Goal: Use online tool/utility: Utilize a website feature to perform a specific function

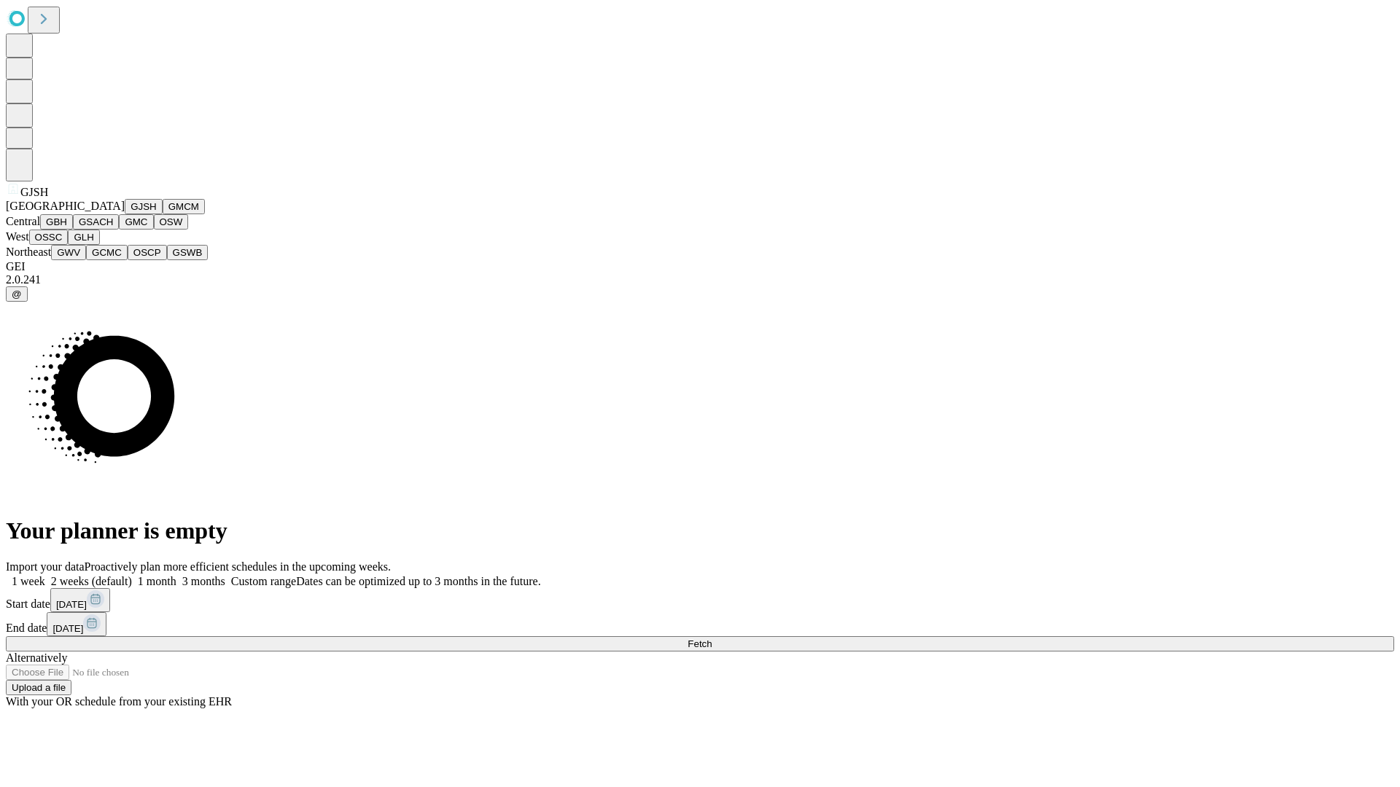
click at [125, 214] on button "GJSH" at bounding box center [144, 206] width 38 height 15
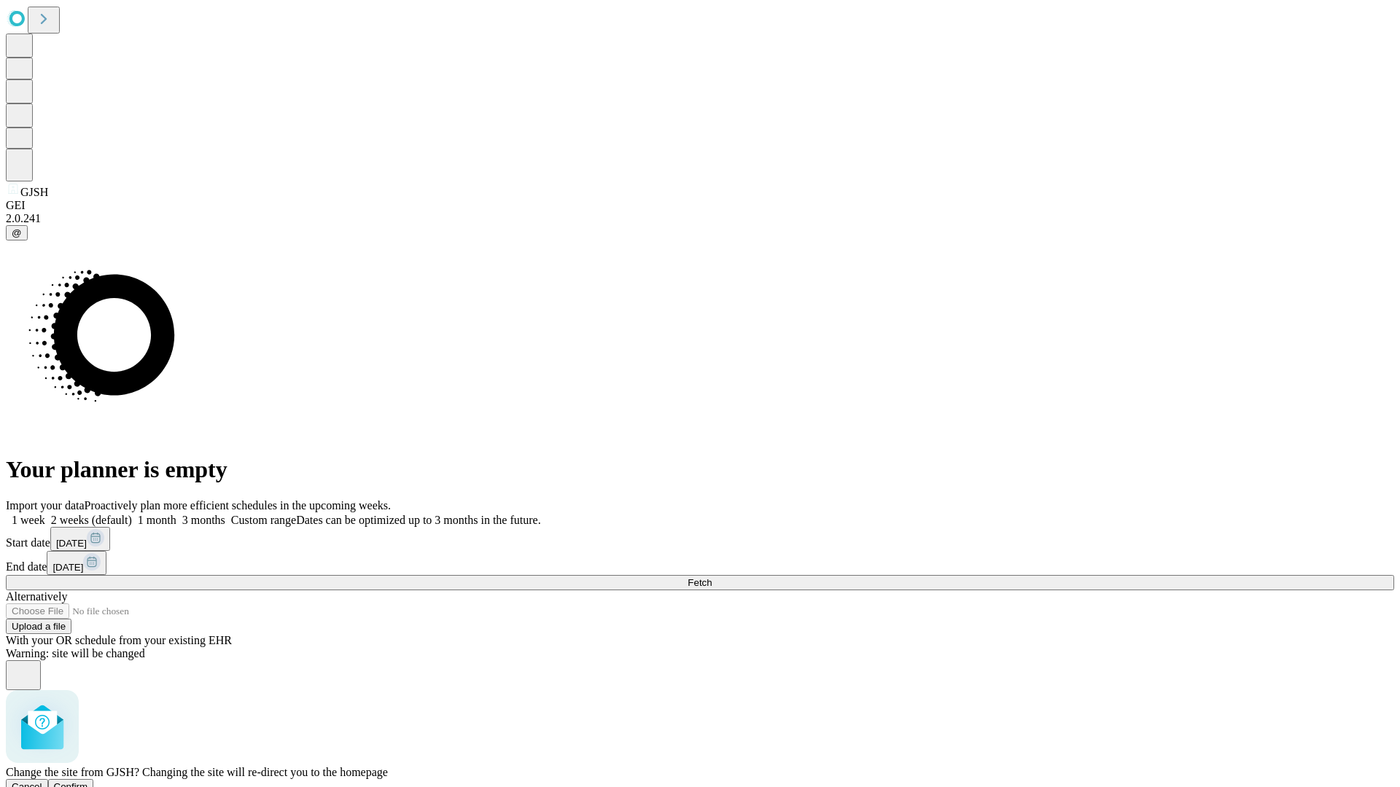
click at [88, 781] on span "Confirm" at bounding box center [71, 786] width 34 height 11
click at [132, 514] on label "2 weeks (default)" at bounding box center [88, 520] width 87 height 12
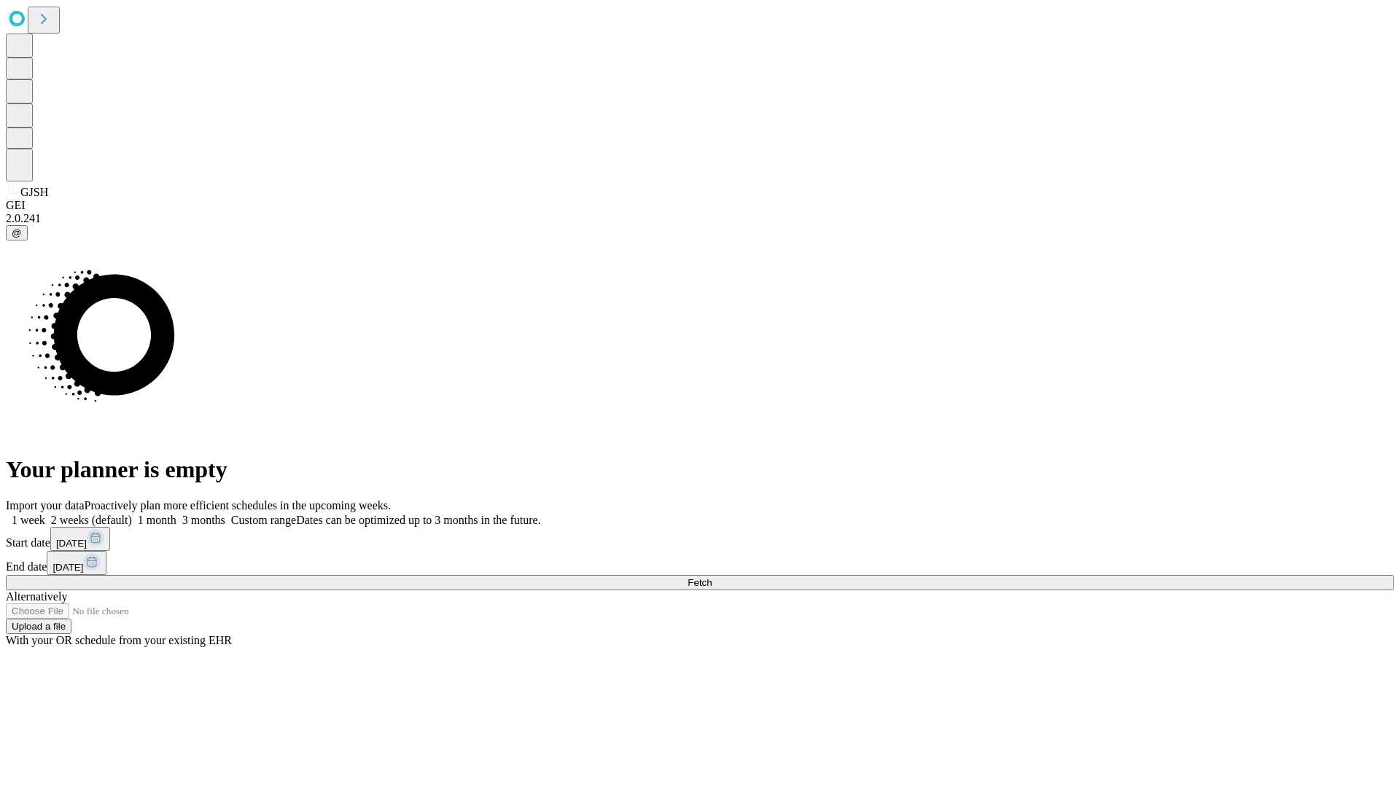
click at [711, 577] on span "Fetch" at bounding box center [699, 582] width 24 height 11
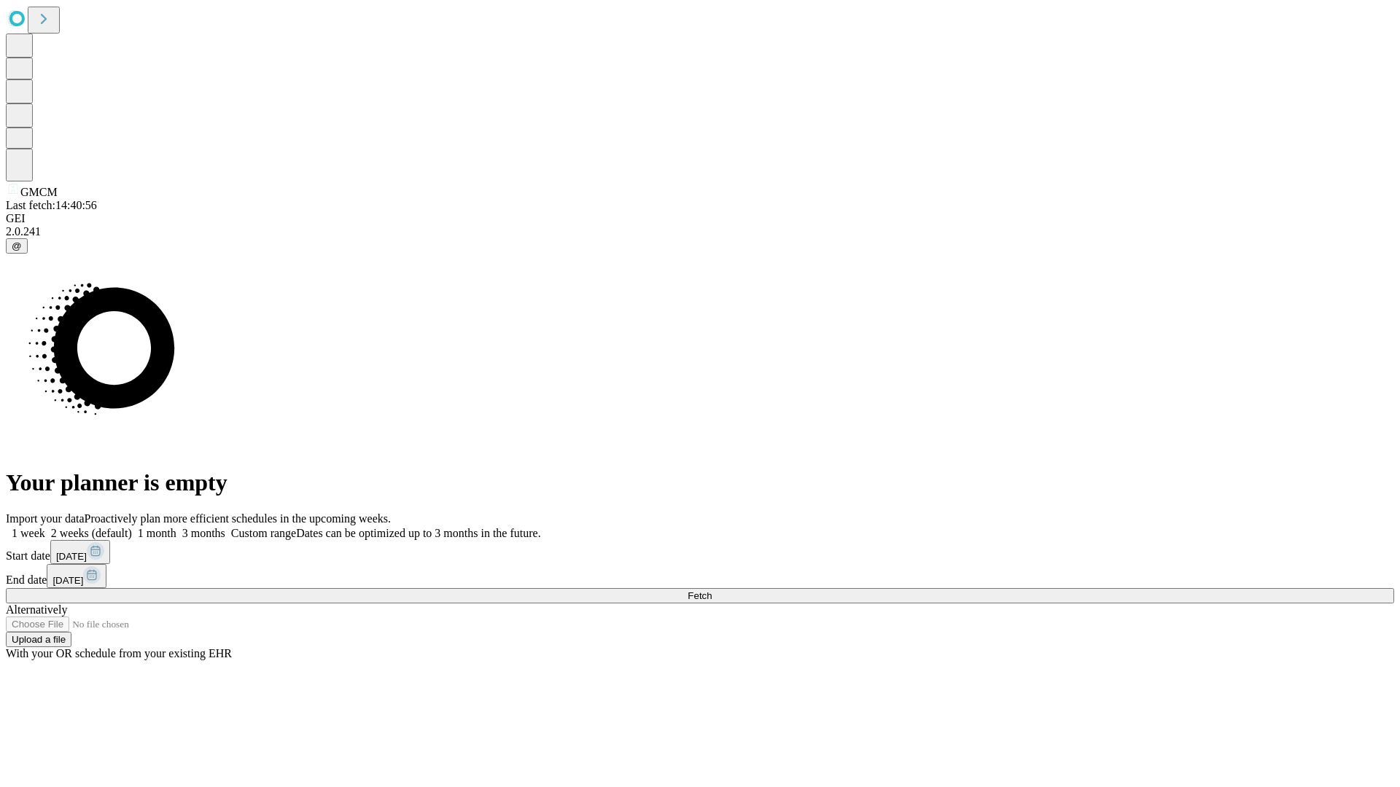
click at [132, 527] on label "2 weeks (default)" at bounding box center [88, 533] width 87 height 12
click at [711, 590] on span "Fetch" at bounding box center [699, 595] width 24 height 11
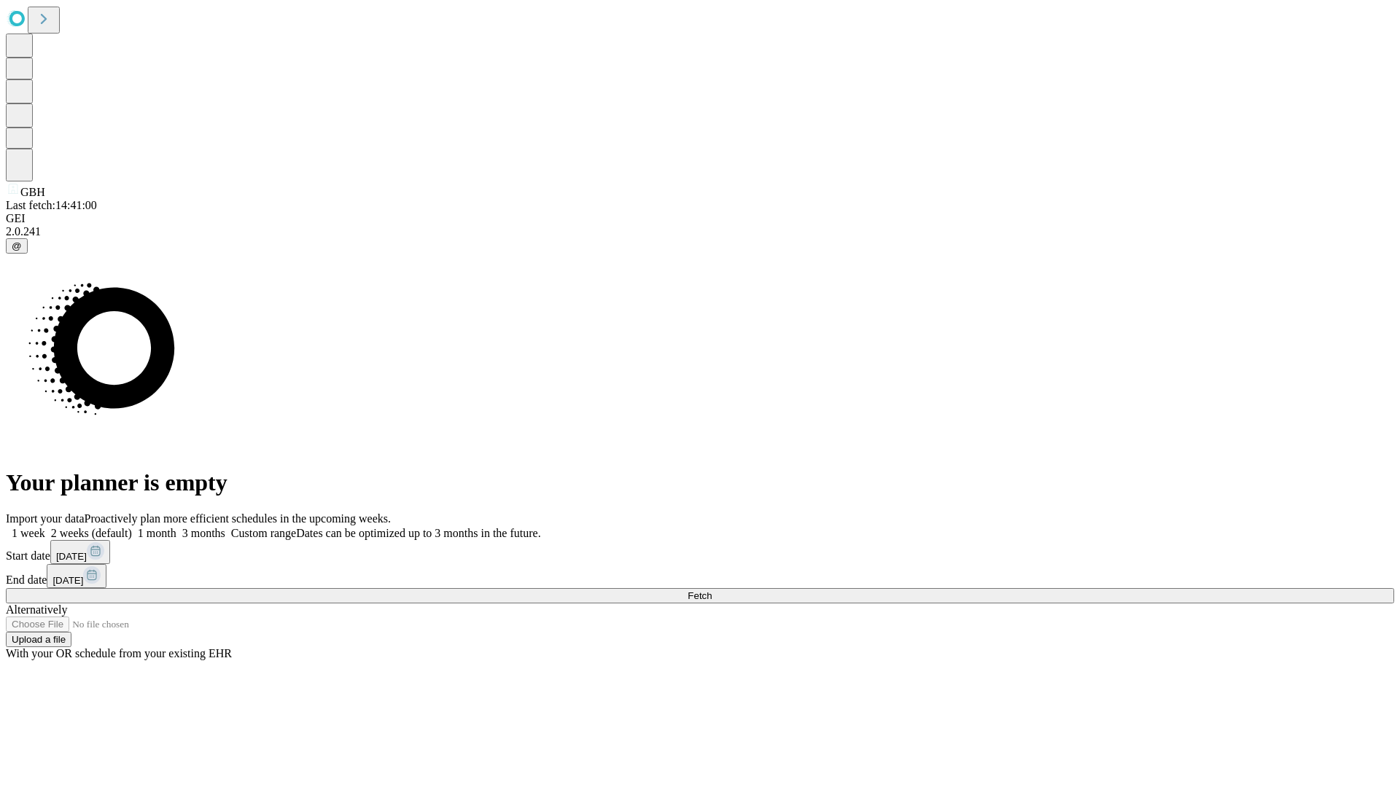
click at [132, 527] on label "2 weeks (default)" at bounding box center [88, 533] width 87 height 12
click at [711, 590] on span "Fetch" at bounding box center [699, 595] width 24 height 11
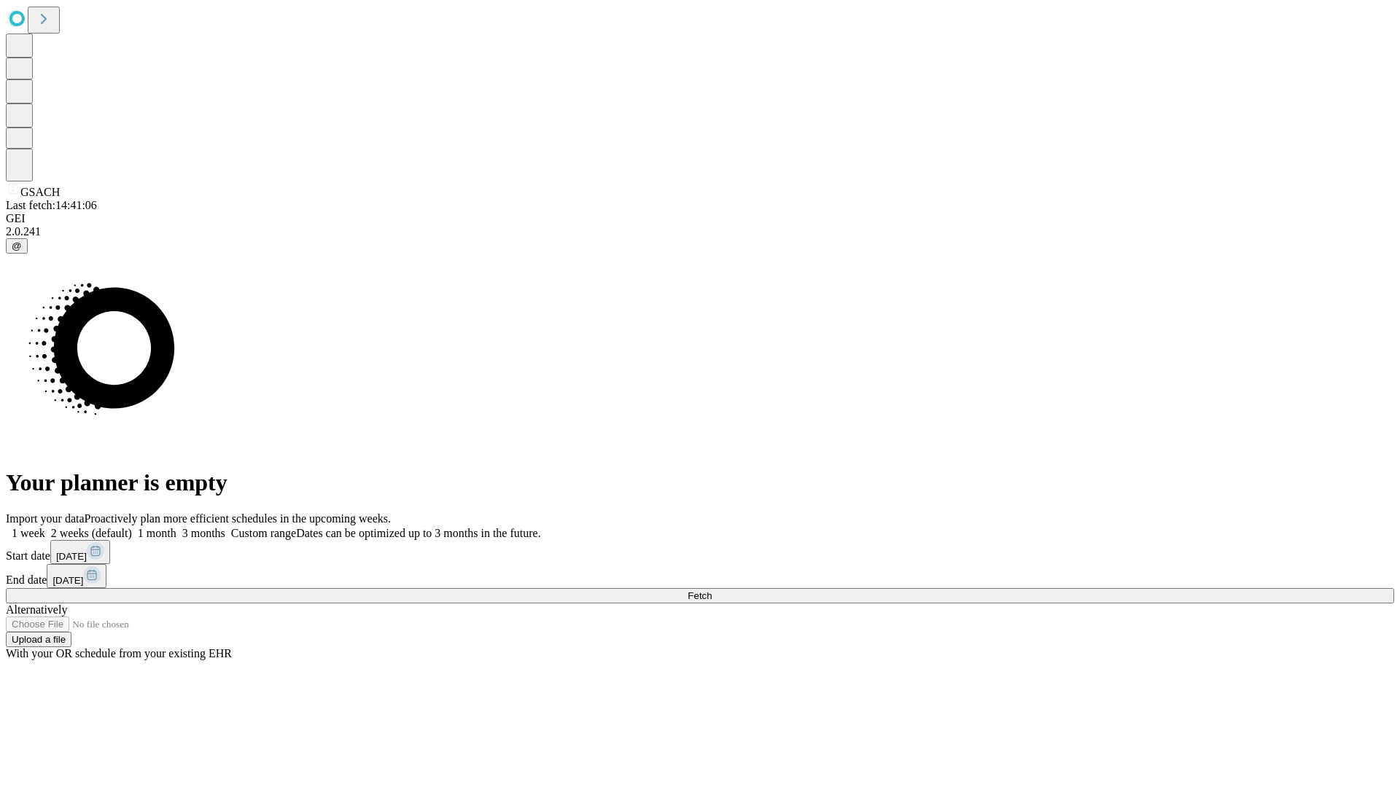
click at [132, 527] on label "2 weeks (default)" at bounding box center [88, 533] width 87 height 12
click at [711, 590] on span "Fetch" at bounding box center [699, 595] width 24 height 11
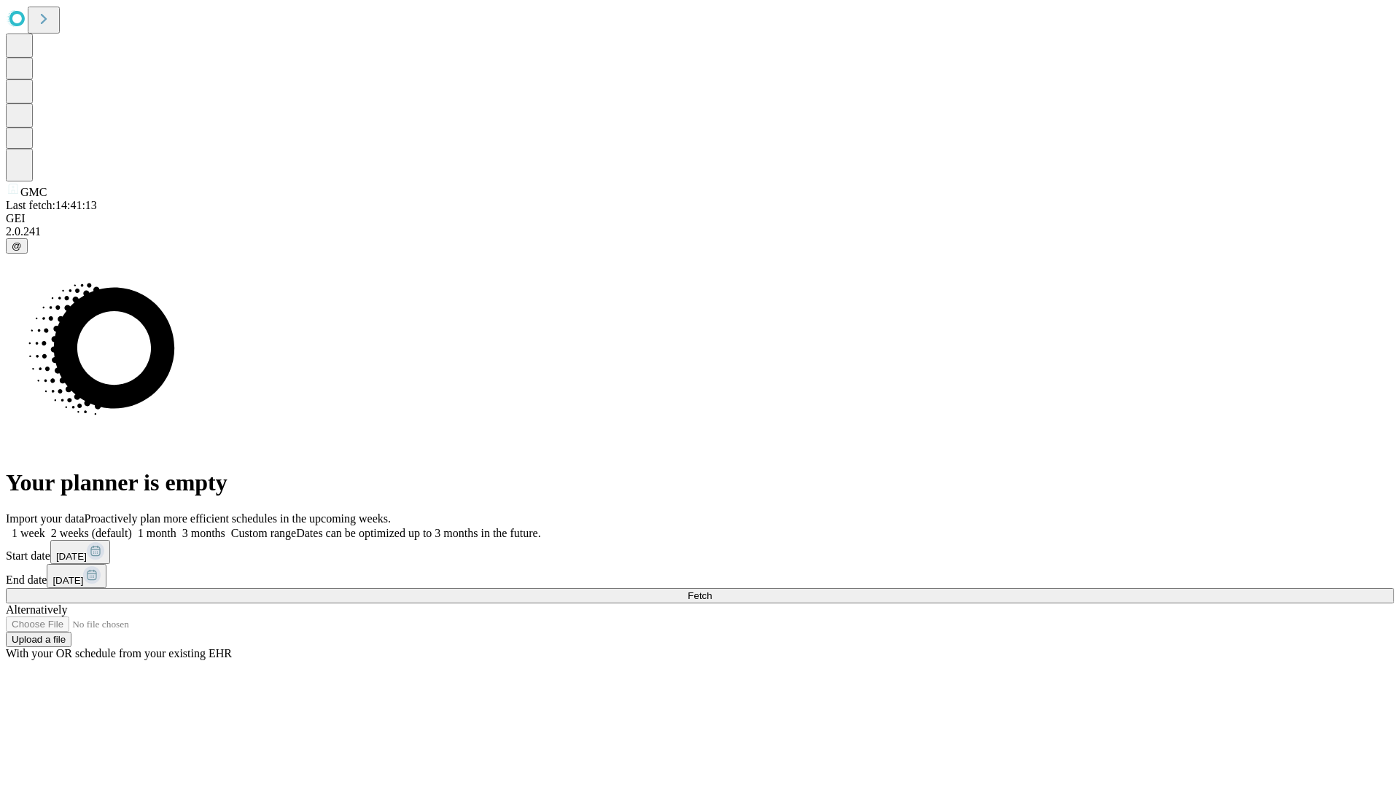
click at [132, 527] on label "2 weeks (default)" at bounding box center [88, 533] width 87 height 12
click at [711, 590] on span "Fetch" at bounding box center [699, 595] width 24 height 11
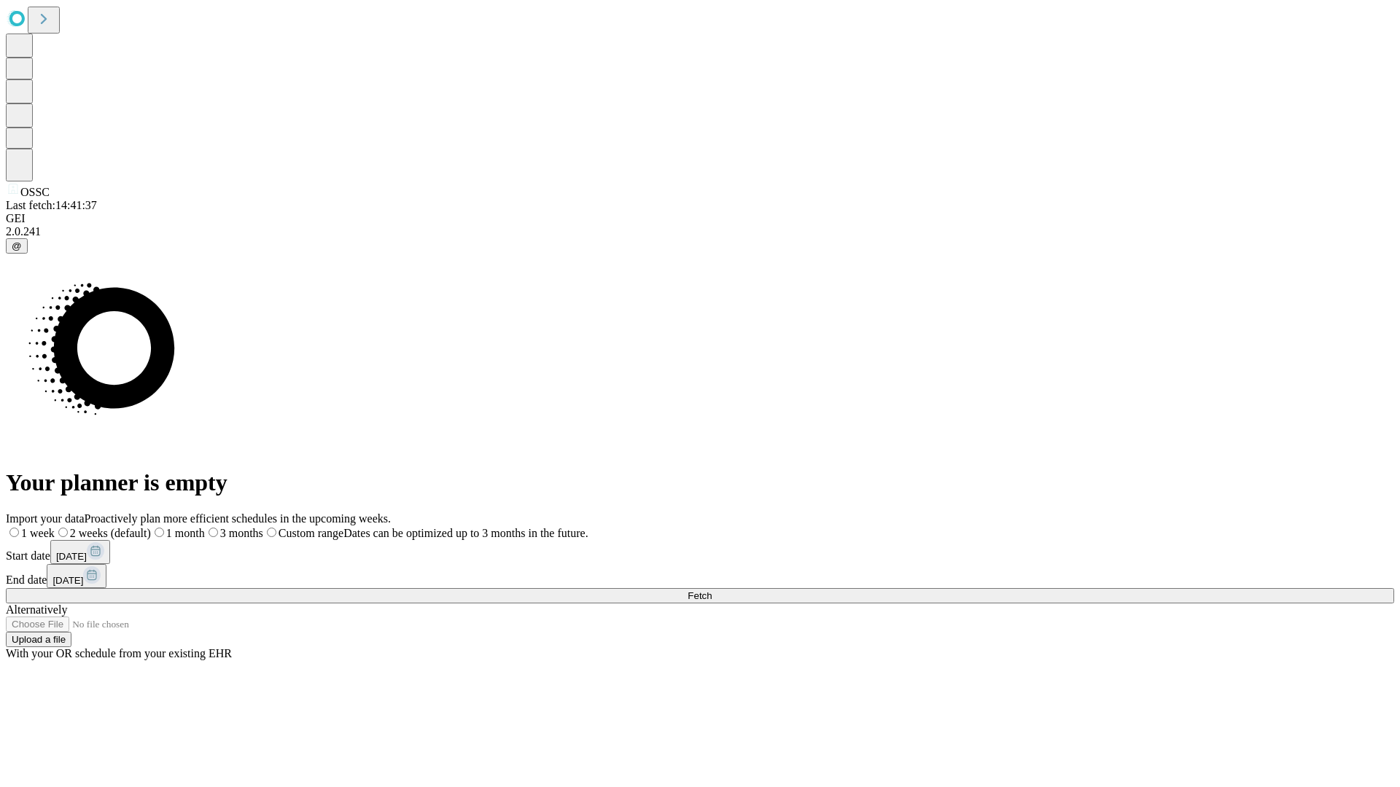
click at [711, 590] on span "Fetch" at bounding box center [699, 595] width 24 height 11
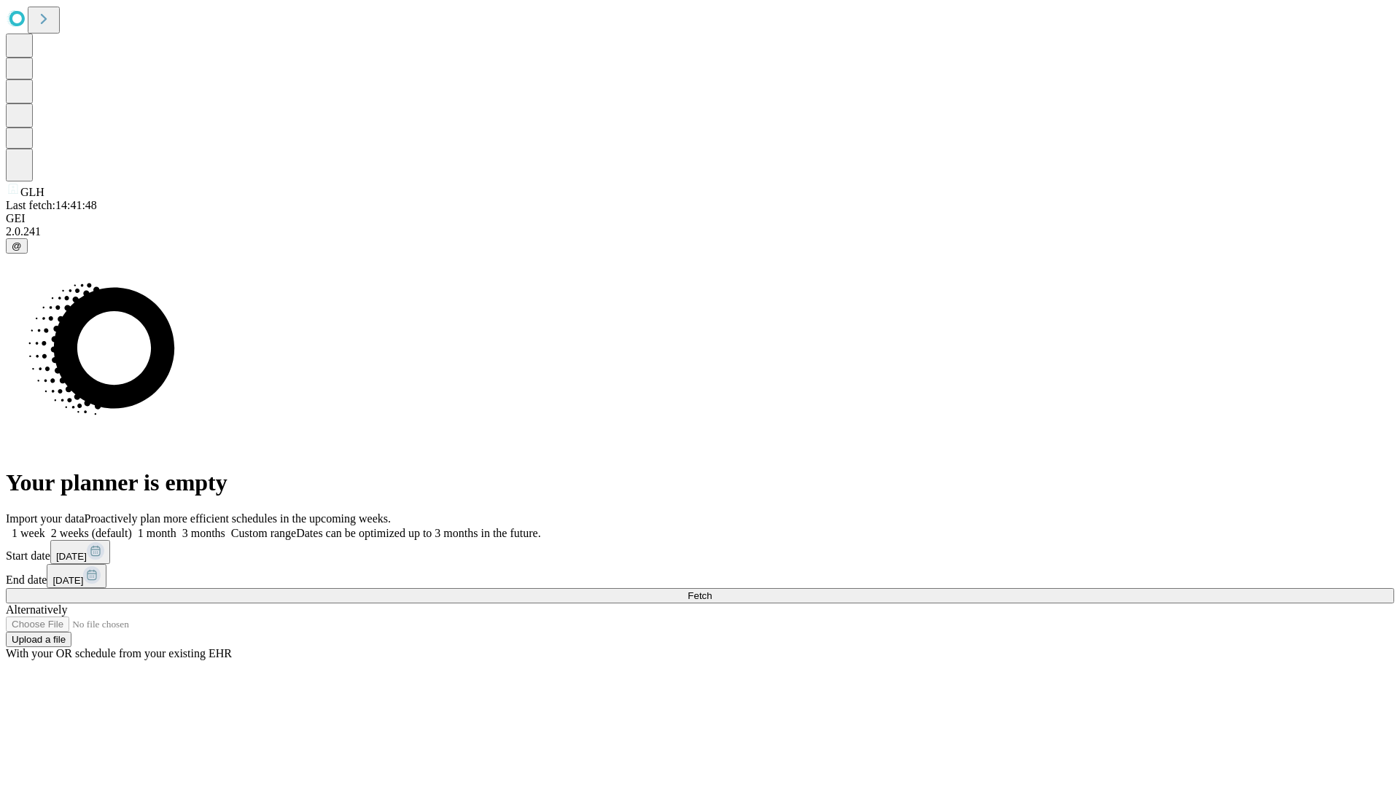
click at [132, 527] on label "2 weeks (default)" at bounding box center [88, 533] width 87 height 12
click at [711, 590] on span "Fetch" at bounding box center [699, 595] width 24 height 11
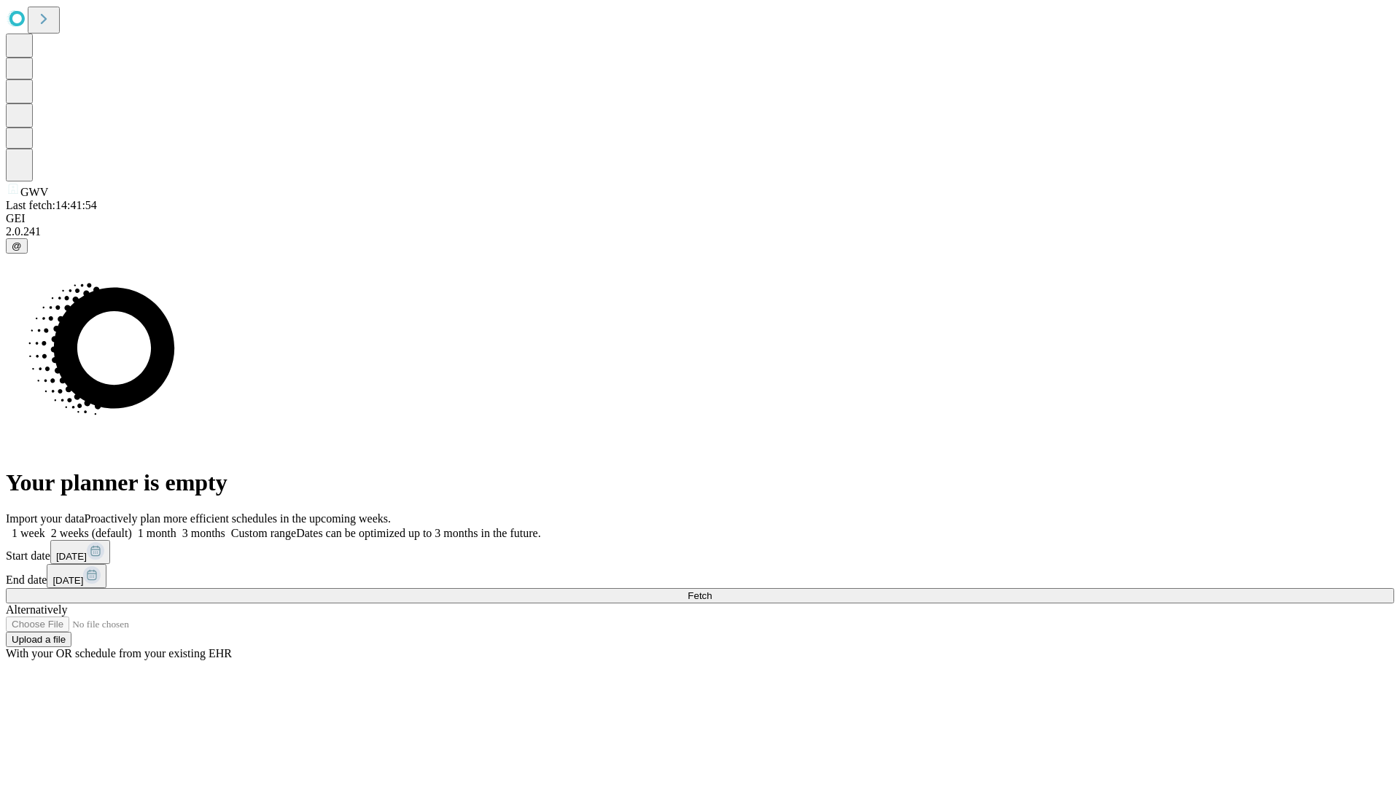
click at [132, 527] on label "2 weeks (default)" at bounding box center [88, 533] width 87 height 12
click at [711, 590] on span "Fetch" at bounding box center [699, 595] width 24 height 11
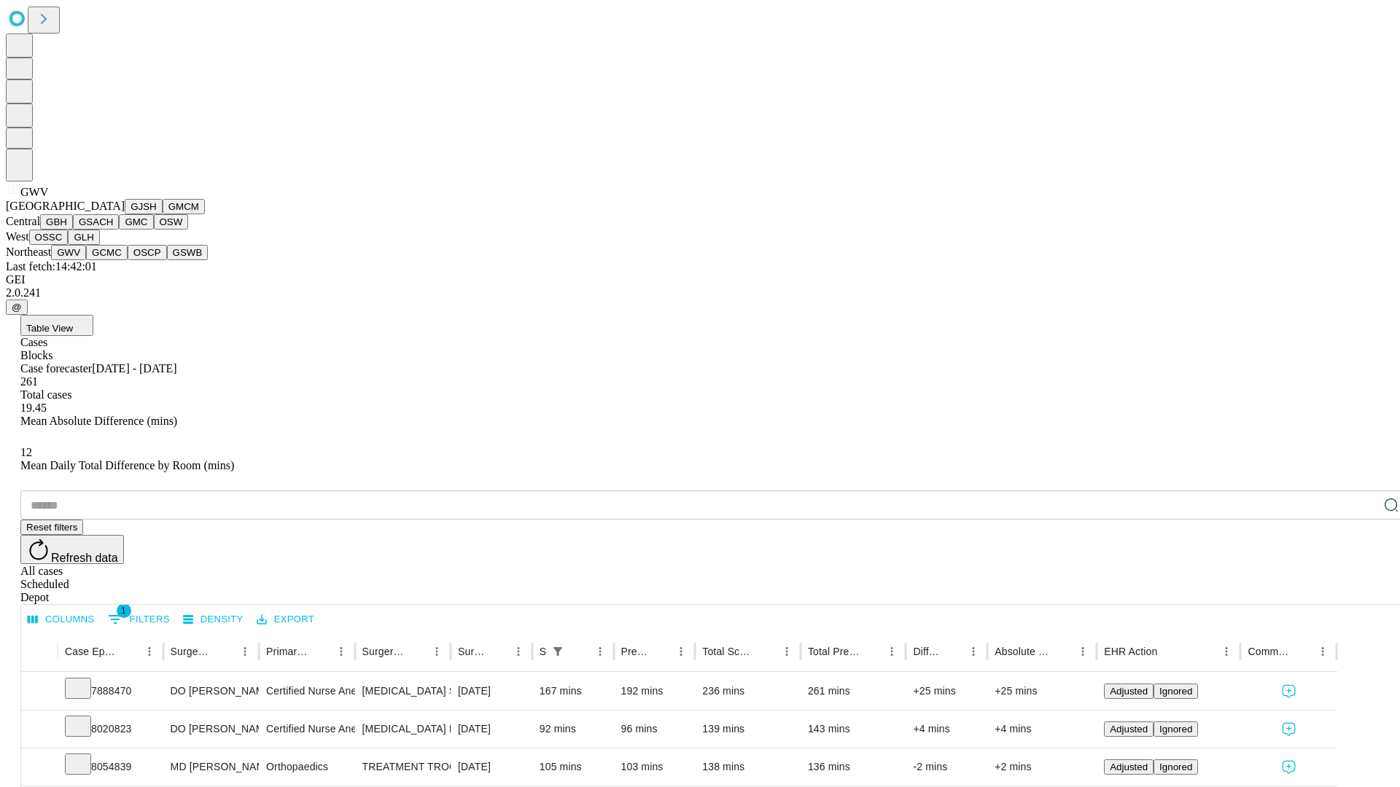
click at [113, 260] on button "GCMC" at bounding box center [107, 252] width 42 height 15
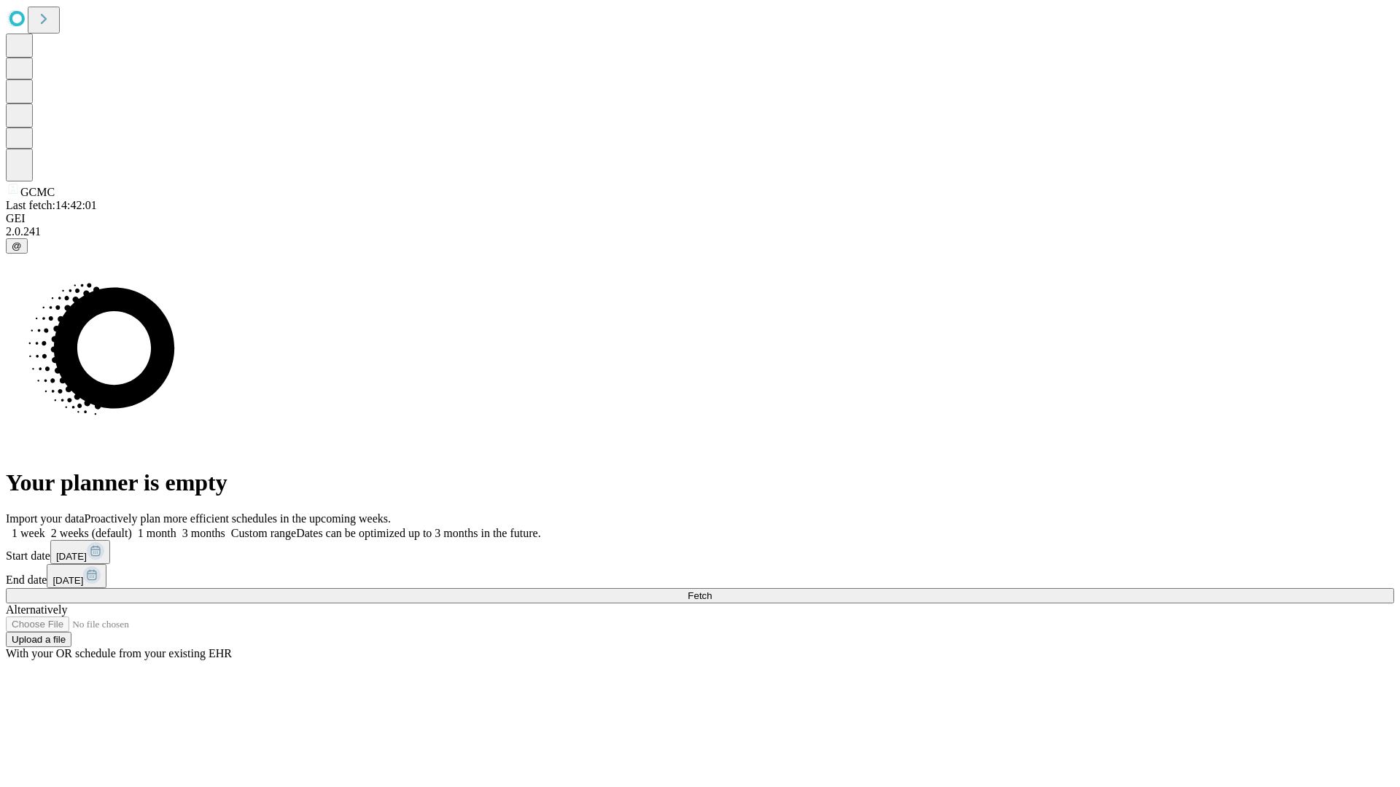
click at [132, 527] on label "2 weeks (default)" at bounding box center [88, 533] width 87 height 12
click at [711, 590] on span "Fetch" at bounding box center [699, 595] width 24 height 11
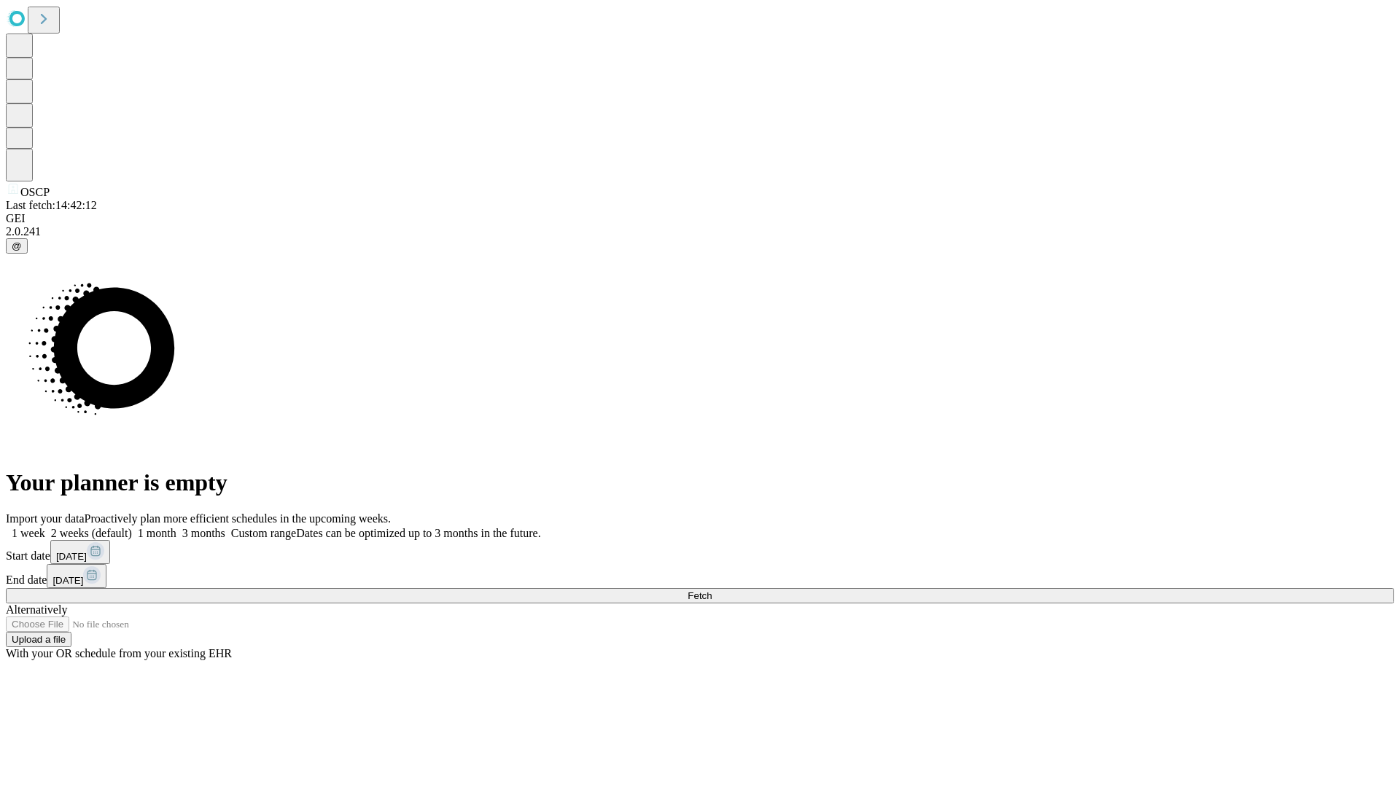
click at [132, 527] on label "2 weeks (default)" at bounding box center [88, 533] width 87 height 12
click at [711, 590] on span "Fetch" at bounding box center [699, 595] width 24 height 11
